Goal: Information Seeking & Learning: Find specific fact

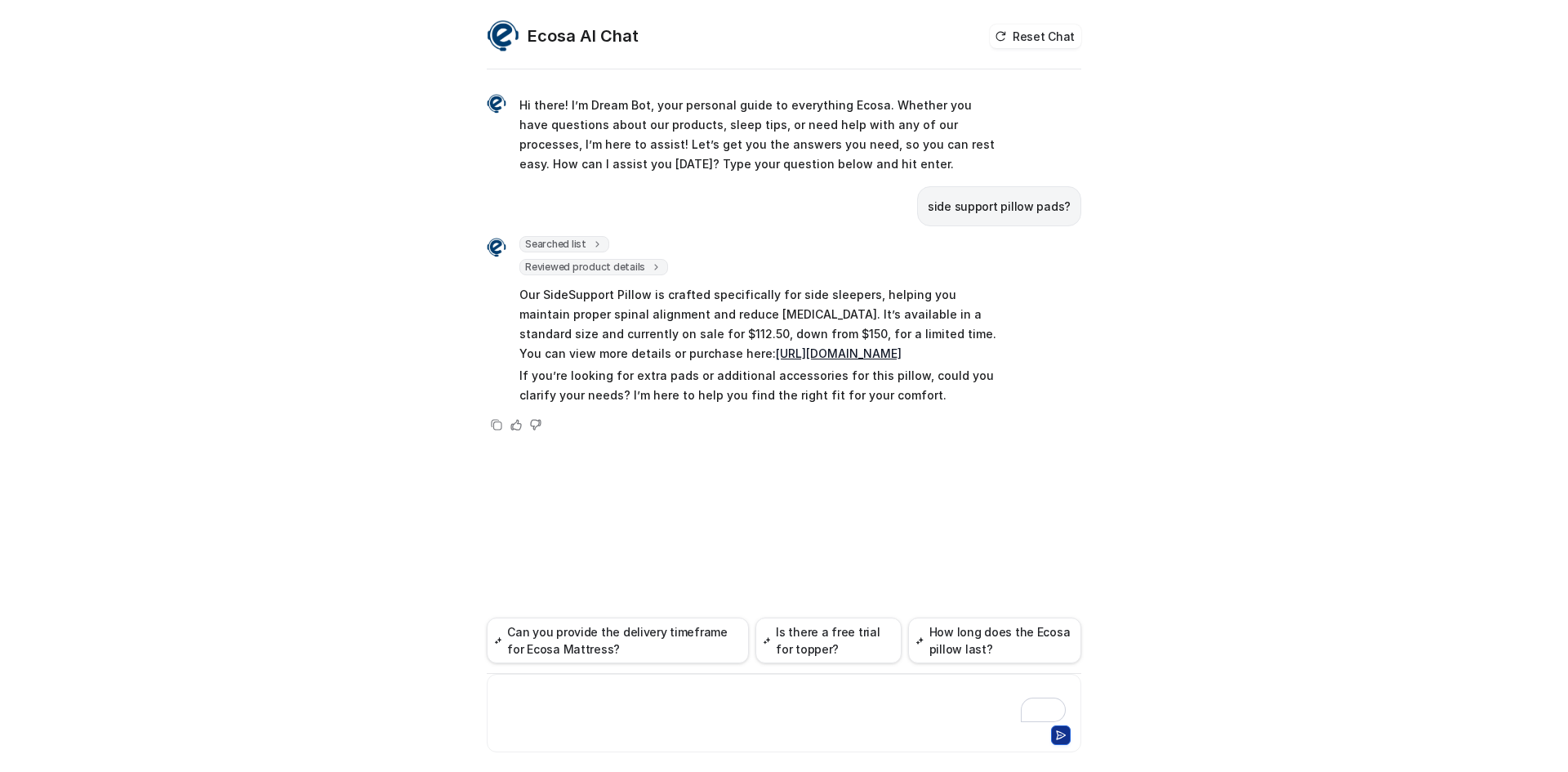
click at [723, 696] on div "To enrich screen reader interactions, please activate Accessibility in Grammarl…" at bounding box center [783, 703] width 586 height 38
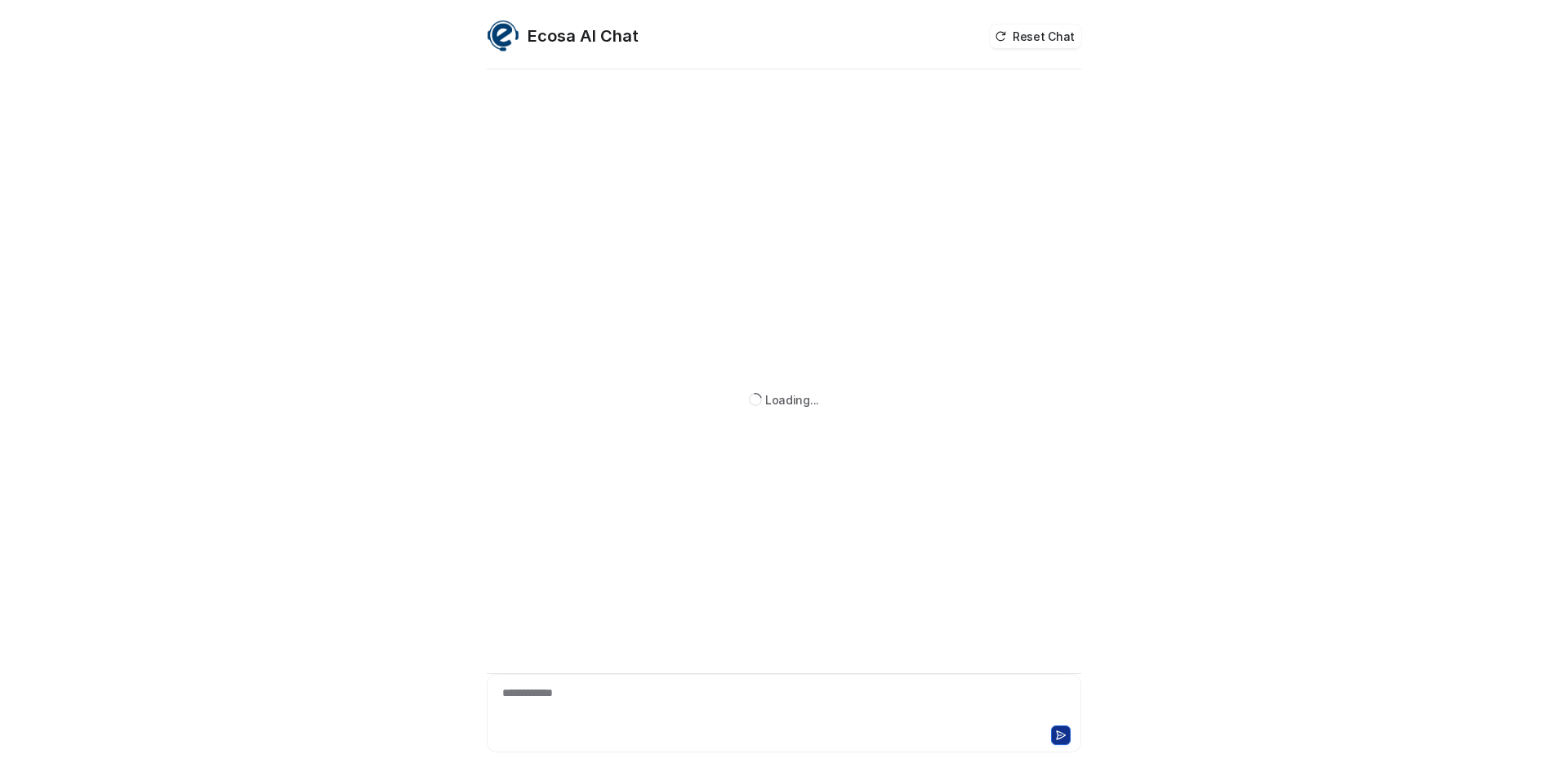
click at [604, 736] on div at bounding box center [783, 733] width 586 height 23
click at [593, 698] on div "**********" at bounding box center [783, 703] width 586 height 38
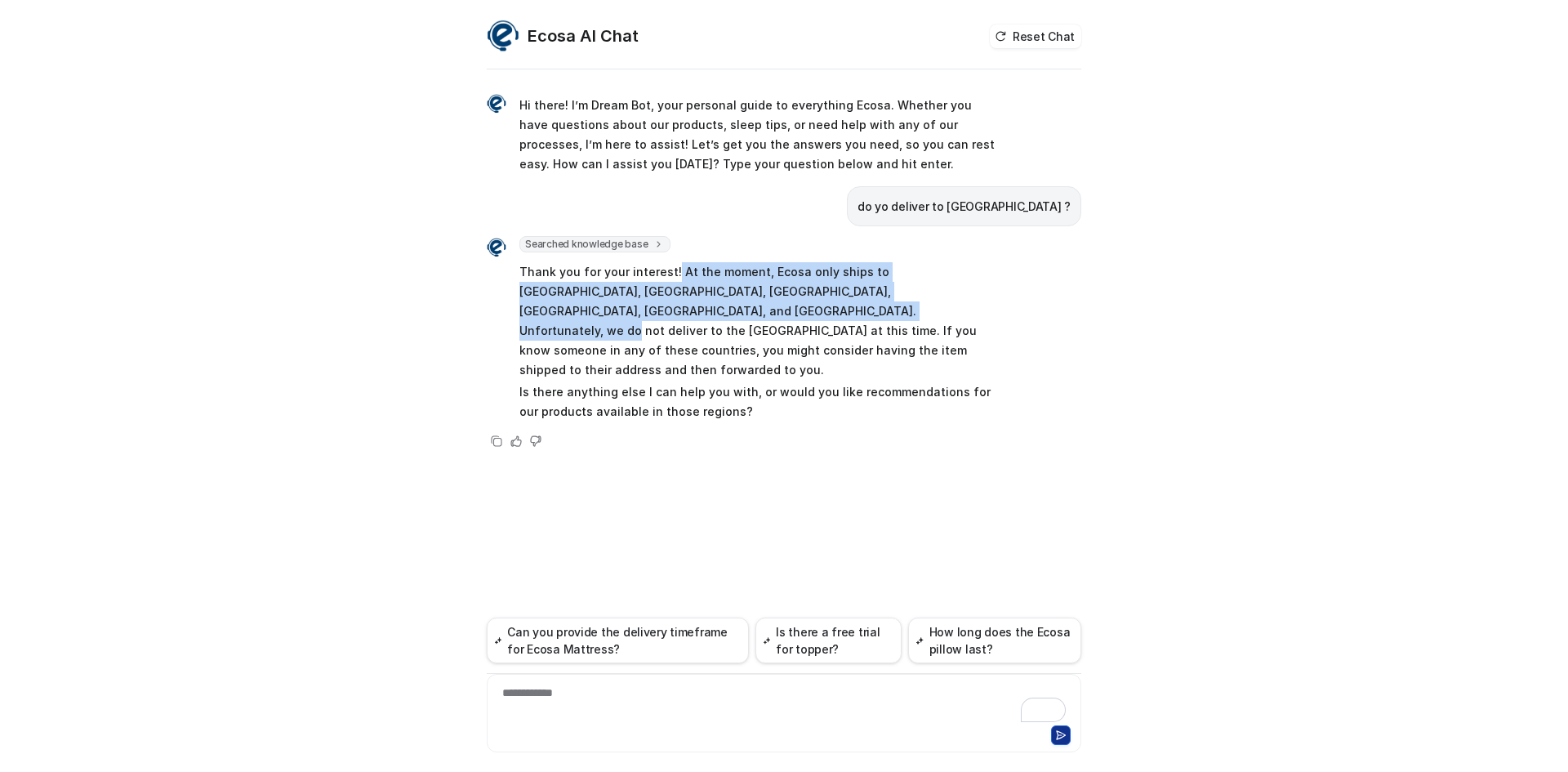
drag, startPoint x: 671, startPoint y: 270, endPoint x: 665, endPoint y: 302, distance: 32.6
click at [665, 302] on p "Thank you for your interest! At the moment, Ecosa only ships to Australia, New …" at bounding box center [758, 321] width 477 height 117
copy p "At the moment, Ecosa only ships to Australia, New Zealand, Hong Kong, the Unite…"
